Goal: Information Seeking & Learning: Check status

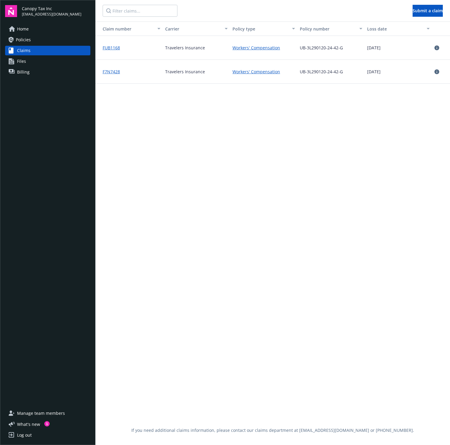
click at [20, 33] on span "Home" at bounding box center [23, 29] width 12 height 10
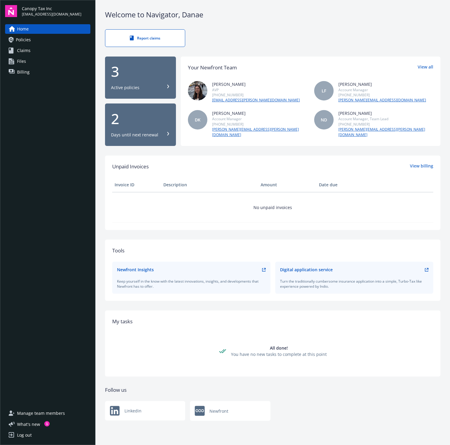
click at [17, 40] on span "Policies" at bounding box center [23, 40] width 15 height 10
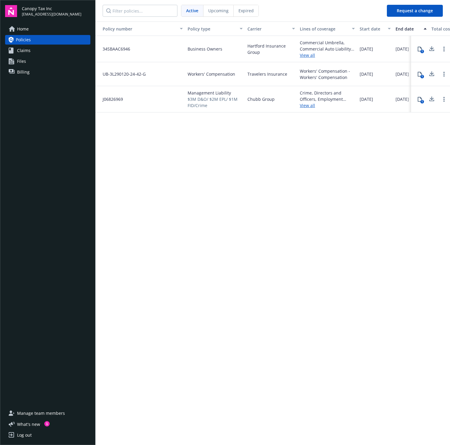
scroll to position [0, 139]
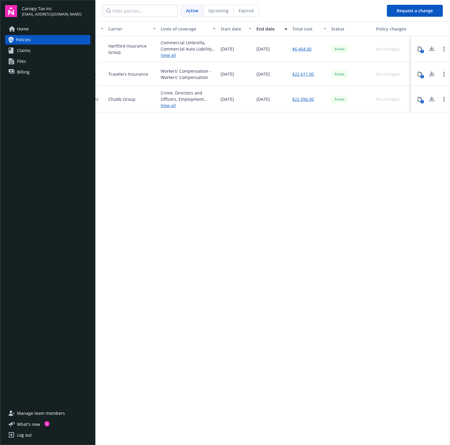
click at [305, 73] on link "$22,611.00" at bounding box center [303, 74] width 22 height 6
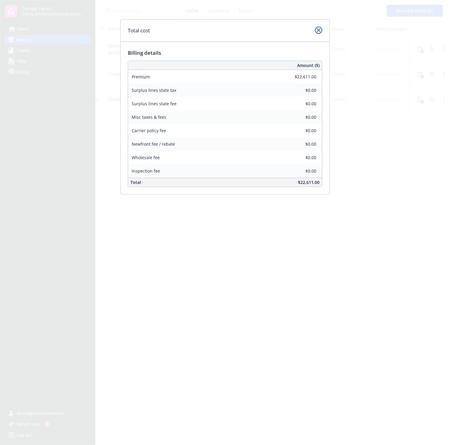
click at [321, 29] on link "close" at bounding box center [318, 30] width 7 height 7
